Goal: Information Seeking & Learning: Learn about a topic

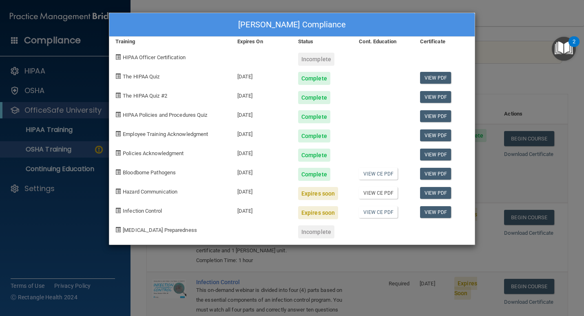
scroll to position [122, 0]
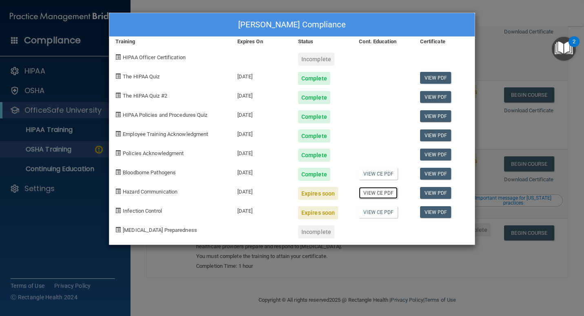
click at [366, 194] on link "View CE PDF" at bounding box center [378, 193] width 39 height 12
click at [431, 192] on link "View PDF" at bounding box center [435, 193] width 31 height 12
click at [444, 192] on link "View PDF" at bounding box center [435, 193] width 31 height 12
click at [368, 211] on link "View CE PDF" at bounding box center [378, 212] width 39 height 12
click at [516, 24] on div "Lori Denny's Compliance Training Expires On Status Cont. Education Certificate …" at bounding box center [292, 158] width 584 height 316
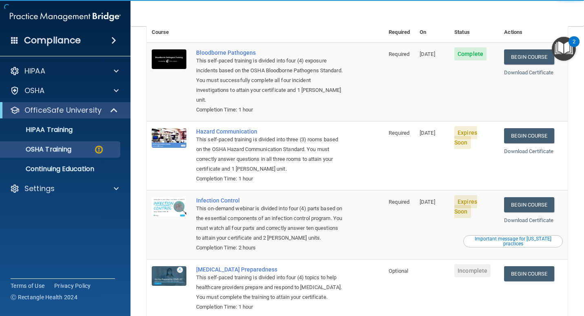
scroll to position [41, 0]
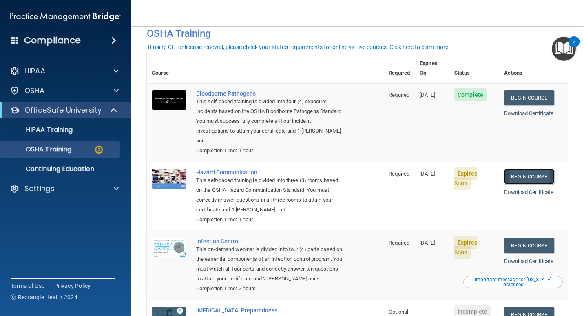
click at [535, 169] on link "Begin Course" at bounding box center [529, 176] width 50 height 15
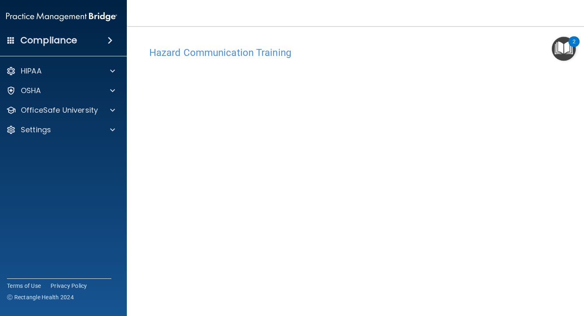
click at [245, 52] on h4 "Hazard Communication Training" at bounding box center [357, 52] width 416 height 11
click at [563, 53] on img "Open Resource Center, 2 new notifications" at bounding box center [564, 49] width 24 height 24
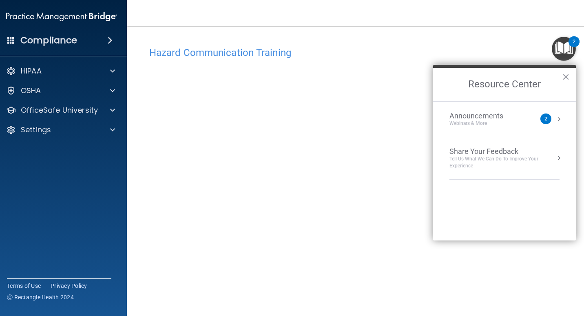
click at [269, 51] on h4 "Hazard Communication Training" at bounding box center [357, 52] width 416 height 11
click at [566, 73] on button "×" at bounding box center [566, 76] width 8 height 13
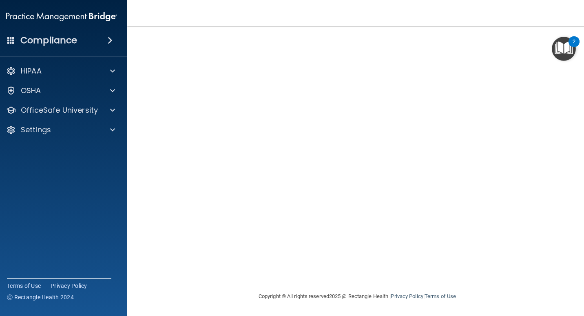
scroll to position [51, 0]
click at [584, 224] on html "Compliance HIPAA Documents and Policies Report an Incident Business Associates …" at bounding box center [292, 158] width 584 height 316
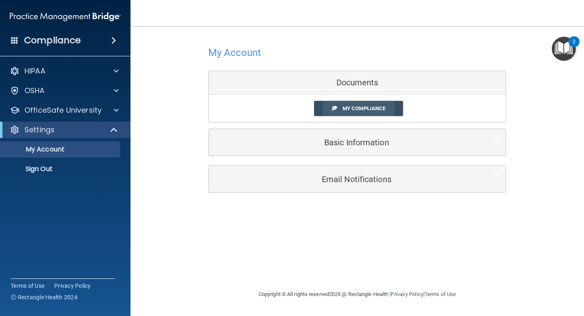
click at [379, 110] on span "My Compliance" at bounding box center [364, 108] width 43 height 6
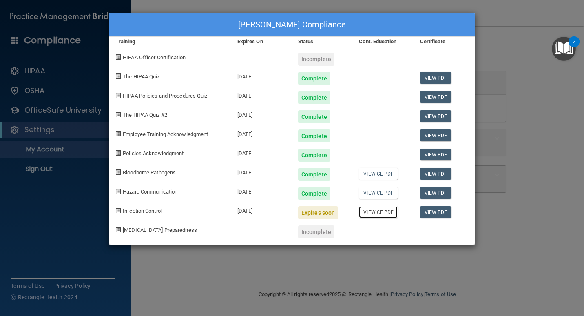
click at [389, 212] on link "View CE PDF" at bounding box center [378, 212] width 39 height 12
click at [153, 212] on span "Infection Control" at bounding box center [142, 211] width 39 height 6
click at [79, 101] on div "Lori Denny's Compliance Training Expires On Status Cont. Education Certificate …" at bounding box center [292, 158] width 584 height 316
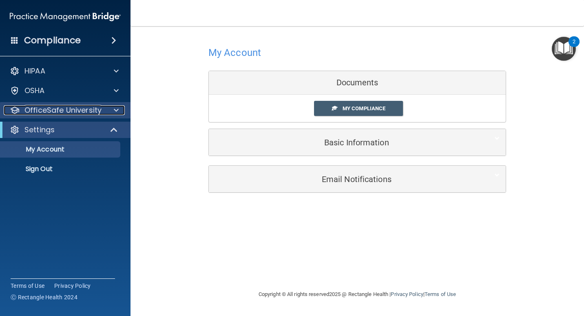
drag, startPoint x: 79, startPoint y: 101, endPoint x: 64, endPoint y: 105, distance: 15.6
click at [64, 105] on p "OfficeSafe University" at bounding box center [62, 110] width 77 height 10
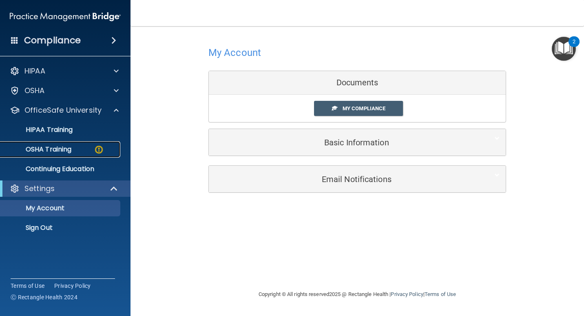
click at [64, 149] on p "OSHA Training" at bounding box center [38, 149] width 66 height 8
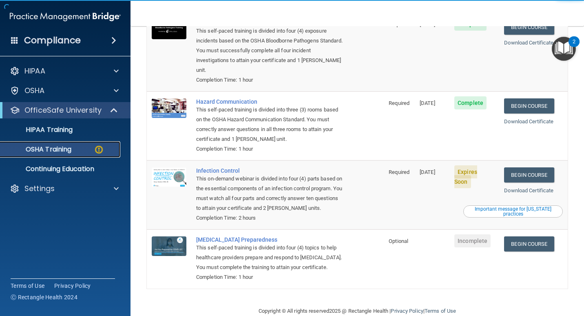
scroll to position [128, 0]
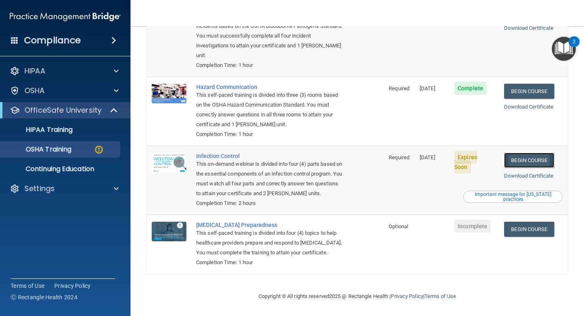
click at [515, 153] on link "Begin Course" at bounding box center [529, 160] width 50 height 15
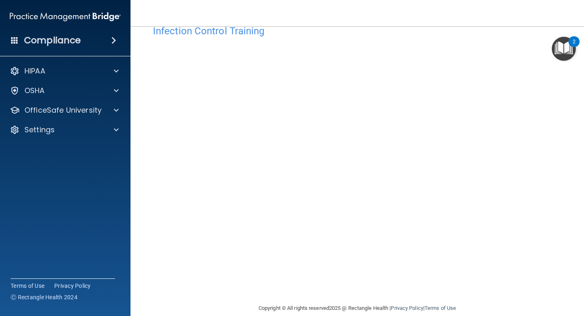
scroll to position [33, 0]
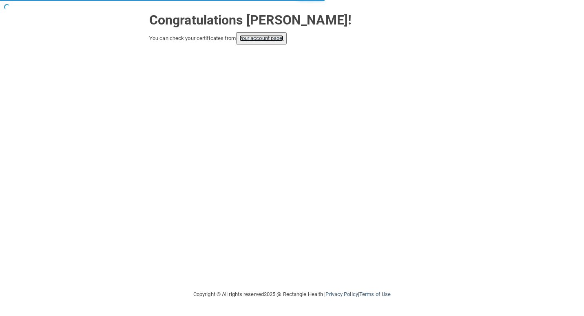
click at [267, 40] on link "your account page!" at bounding box center [261, 38] width 44 height 6
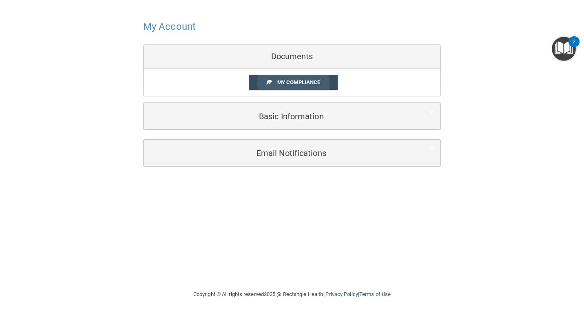
click at [325, 83] on link "My Compliance" at bounding box center [293, 82] width 89 height 15
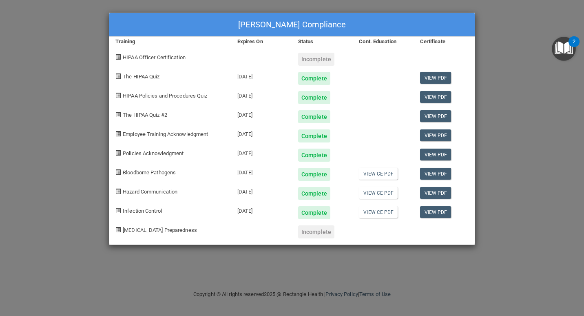
click at [485, 105] on div "[PERSON_NAME] Compliance Training Expires On Status Cont. Education Certificate…" at bounding box center [292, 158] width 584 height 316
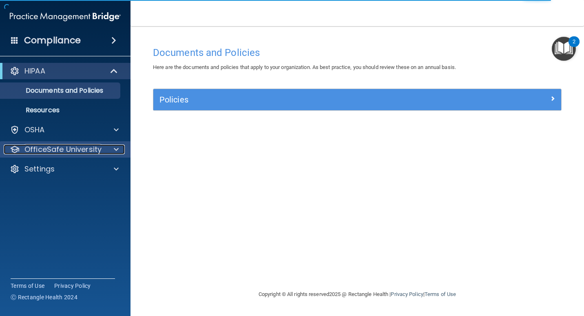
click at [98, 145] on p "OfficeSafe University" at bounding box center [62, 149] width 77 height 10
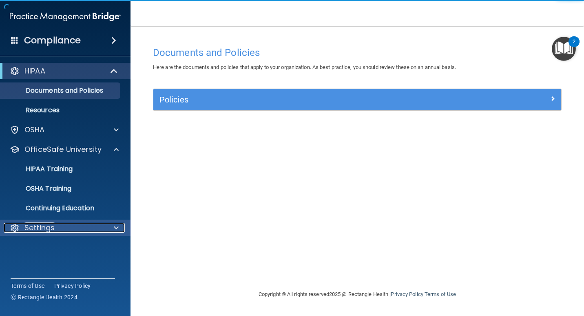
click at [47, 230] on p "Settings" at bounding box center [39, 228] width 30 height 10
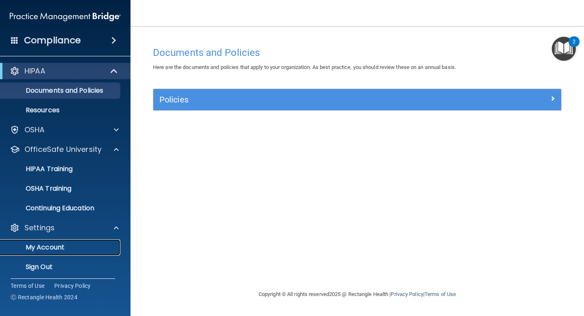
click at [63, 249] on p "My Account" at bounding box center [60, 247] width 111 height 8
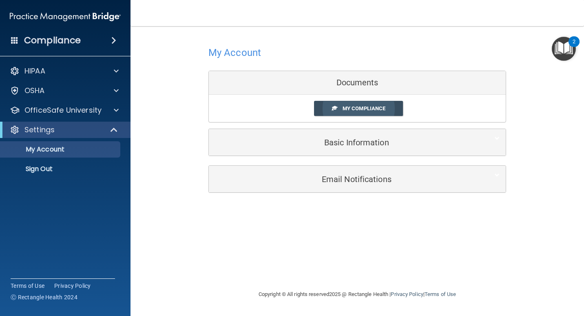
click at [381, 112] on link "My Compliance" at bounding box center [358, 108] width 89 height 15
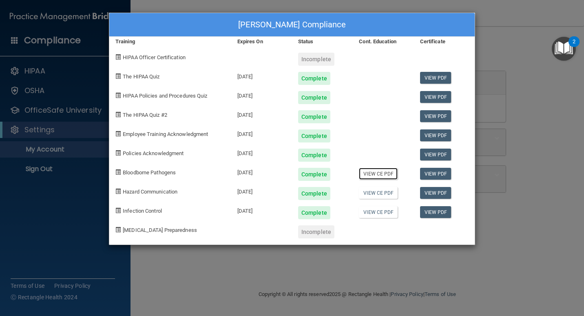
click at [381, 176] on link "View CE PDF" at bounding box center [378, 174] width 39 height 12
click at [384, 192] on link "View CE PDF" at bounding box center [378, 193] width 39 height 12
click at [391, 213] on link "View CE PDF" at bounding box center [378, 212] width 39 height 12
click at [499, 38] on div "[PERSON_NAME] Compliance Training Expires On Status Cont. Education Certificate…" at bounding box center [292, 158] width 584 height 316
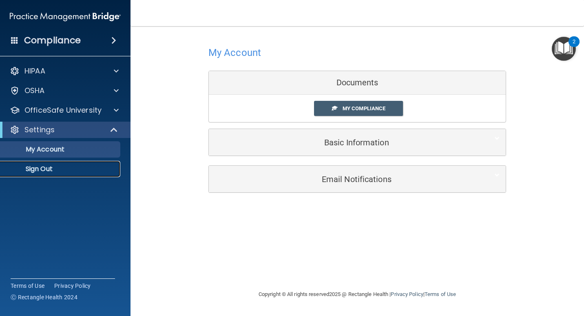
click at [49, 170] on p "Sign Out" at bounding box center [60, 169] width 111 height 8
